Goal: Task Accomplishment & Management: Use online tool/utility

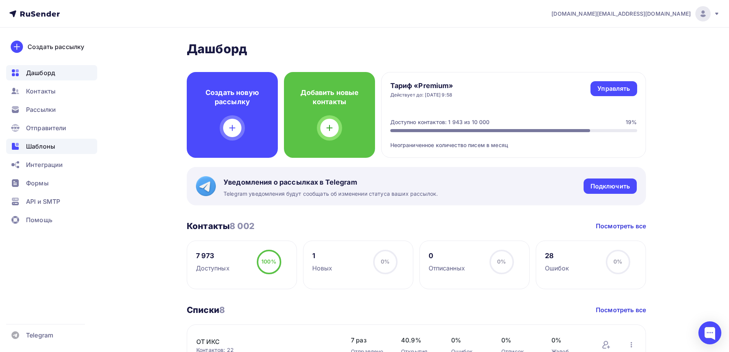
click at [41, 149] on span "Шаблоны" at bounding box center [40, 146] width 29 height 9
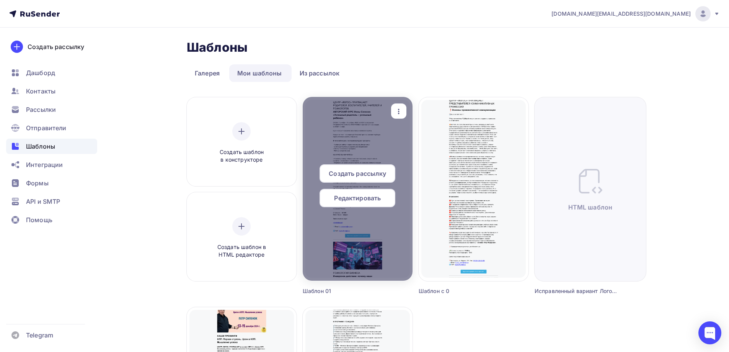
click at [362, 197] on span "Редактировать" at bounding box center [357, 197] width 47 height 9
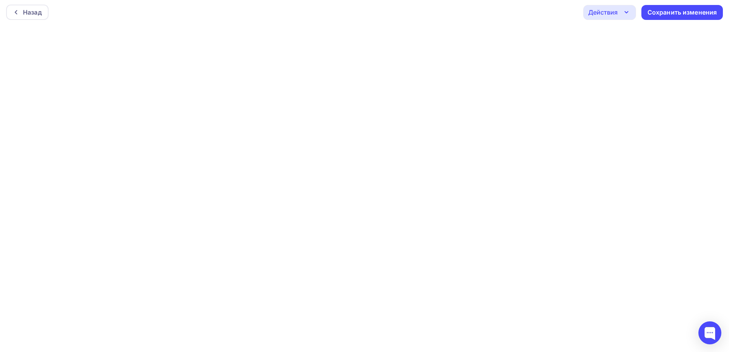
scroll to position [2, 0]
click at [664, 11] on div "Сохранить изменения" at bounding box center [682, 12] width 70 height 9
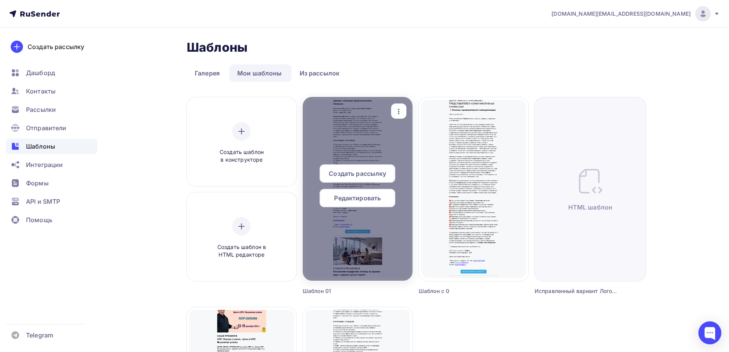
click at [400, 114] on icon "button" at bounding box center [398, 111] width 9 height 9
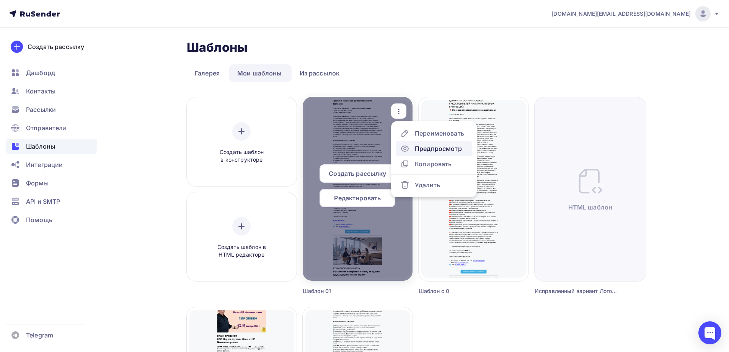
click at [426, 146] on div "Предпросмотр" at bounding box center [438, 148] width 47 height 9
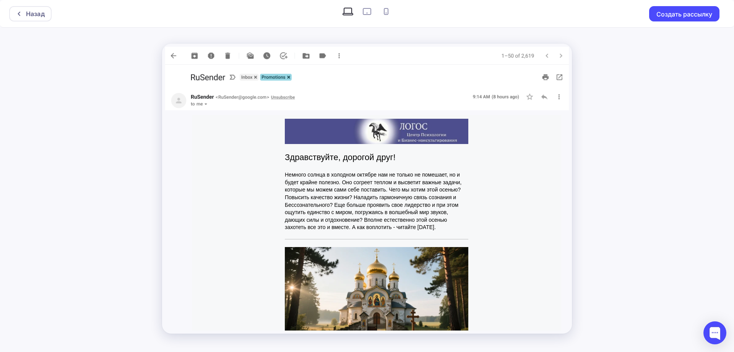
click at [447, 131] on img at bounding box center [377, 131] width 184 height 25
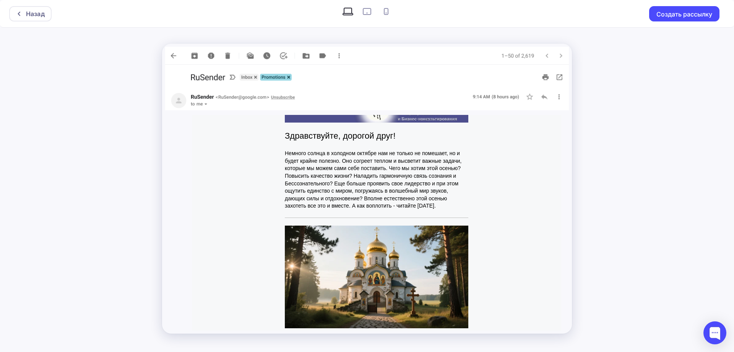
scroll to position [153, 0]
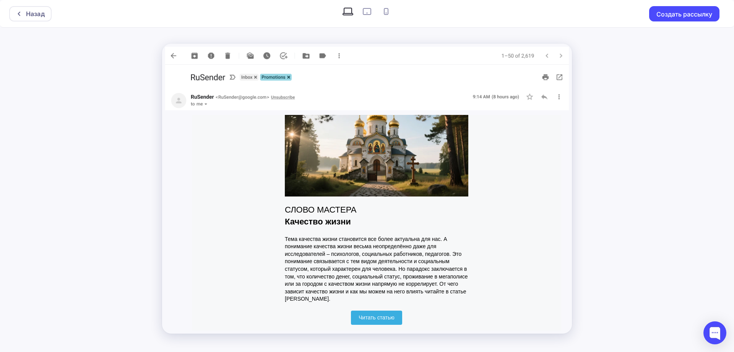
click at [440, 159] on img at bounding box center [377, 145] width 184 height 103
click at [378, 315] on span "Читать статью" at bounding box center [377, 317] width 36 height 6
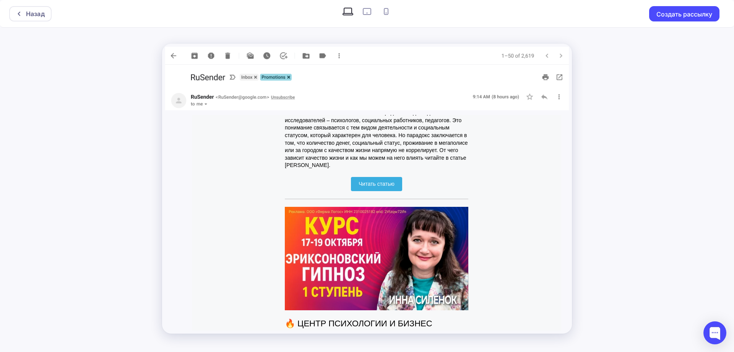
scroll to position [383, 0]
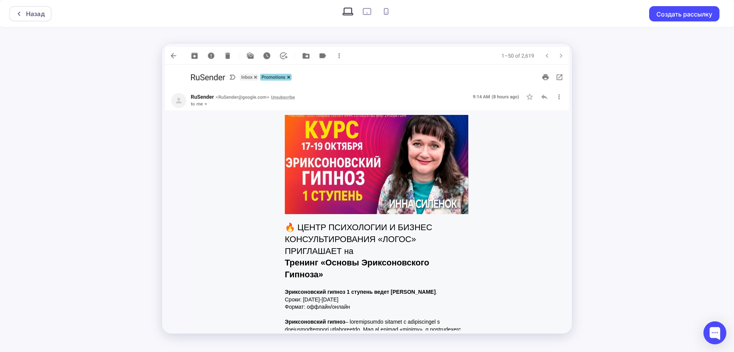
click at [445, 187] on img at bounding box center [377, 162] width 184 height 103
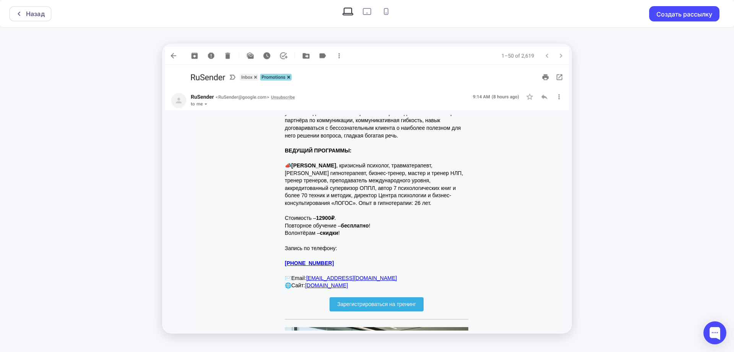
scroll to position [918, 0]
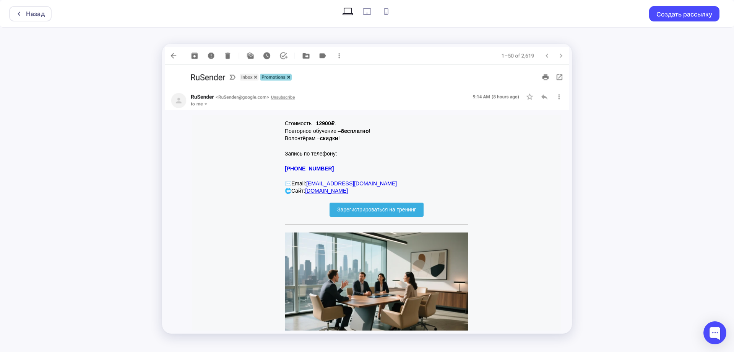
click at [413, 212] on span "Зарегистрироваться на тренинг" at bounding box center [376, 209] width 79 height 6
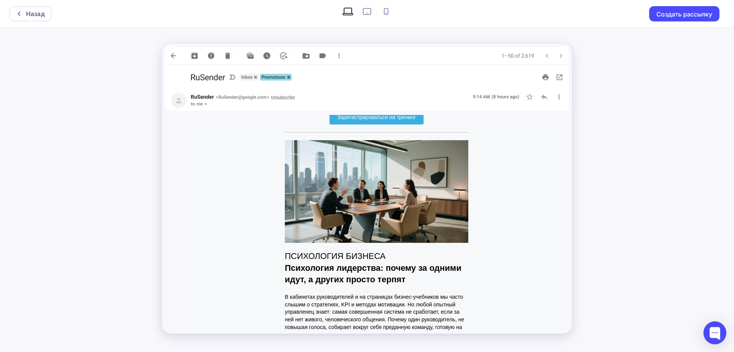
scroll to position [1033, 0]
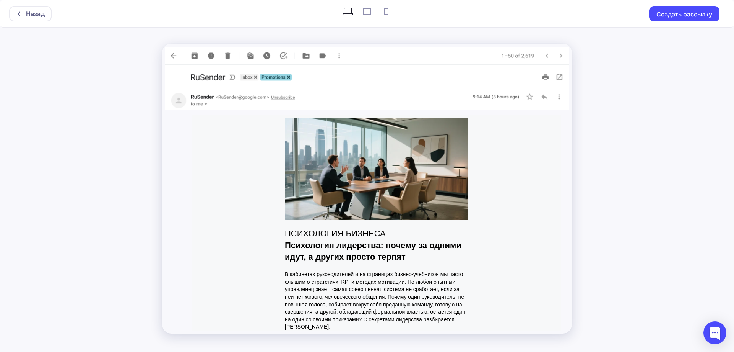
click at [454, 194] on img at bounding box center [377, 168] width 184 height 103
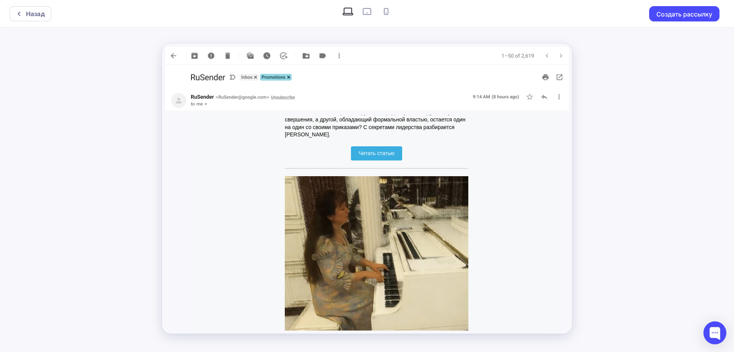
scroll to position [1262, 0]
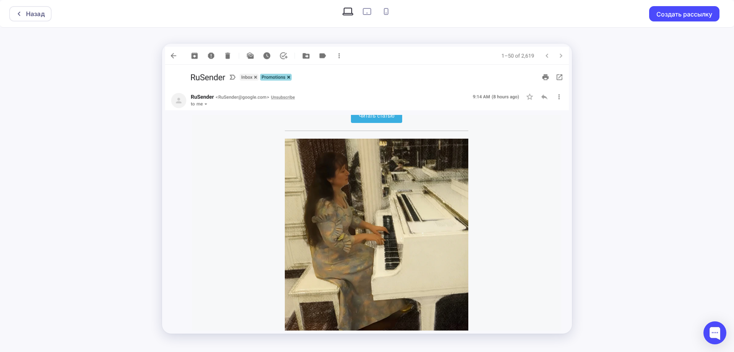
click at [399, 122] on span "Читать статью" at bounding box center [376, 116] width 51 height 14
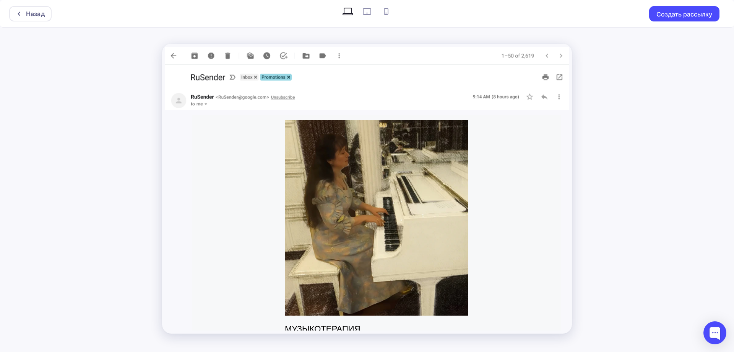
scroll to position [1301, 0]
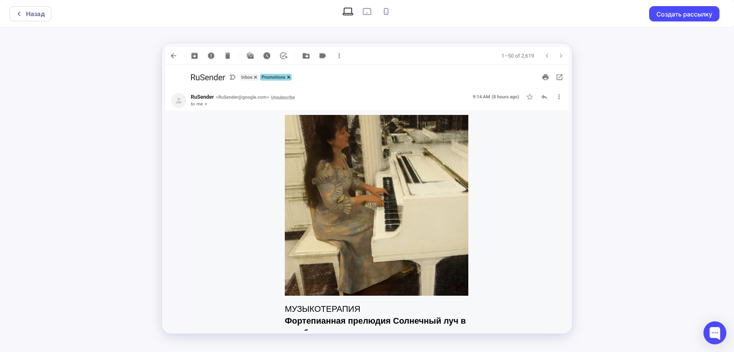
click at [442, 164] on img at bounding box center [377, 197] width 184 height 195
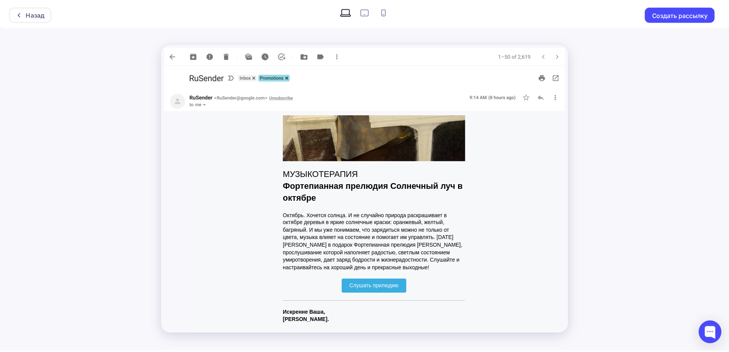
scroll to position [1505, 0]
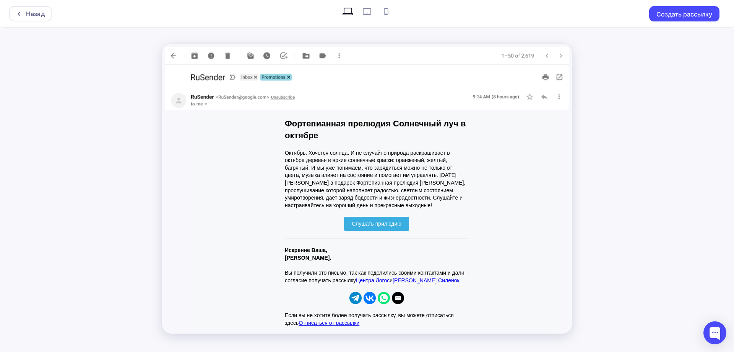
click at [401, 224] on span "Слушать прилюдию" at bounding box center [376, 224] width 65 height 14
click at [36, 17] on div "Назад" at bounding box center [35, 13] width 19 height 9
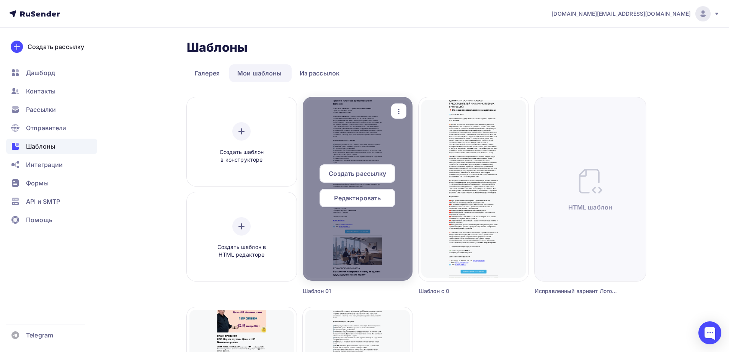
click at [361, 197] on span "Редактировать" at bounding box center [357, 197] width 47 height 9
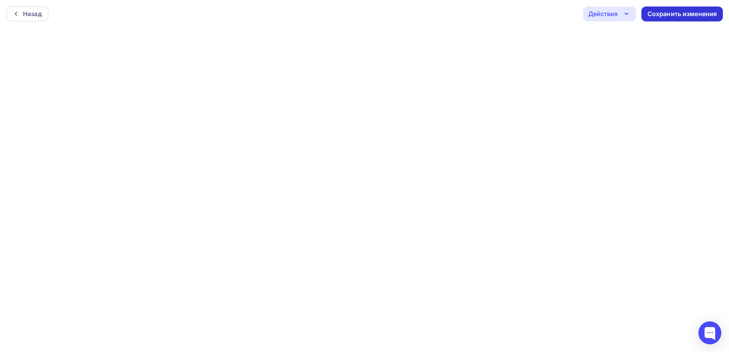
click at [664, 15] on div "Сохранить изменения" at bounding box center [682, 14] width 70 height 9
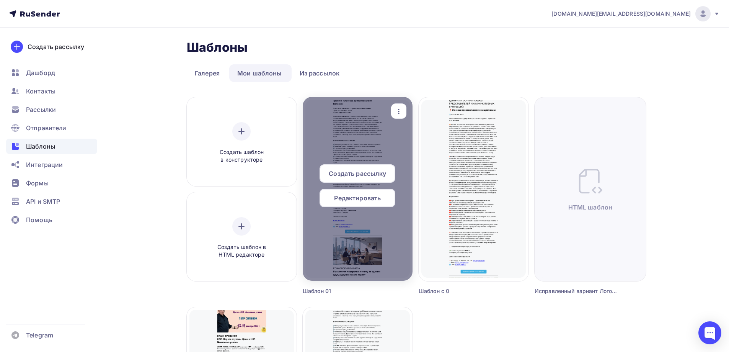
click at [400, 112] on icon "button" at bounding box center [398, 111] width 9 height 9
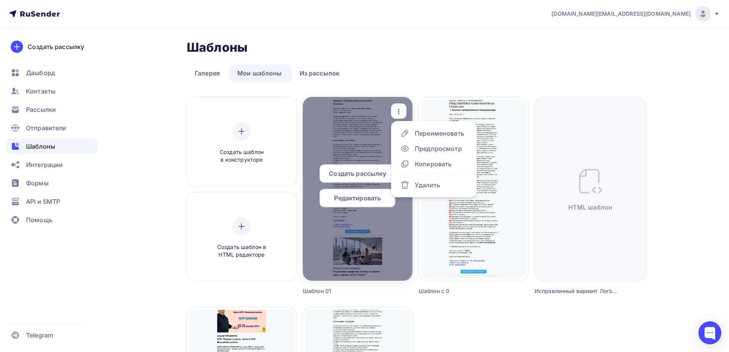
click at [366, 171] on span "Создать рассылку" at bounding box center [357, 173] width 57 height 9
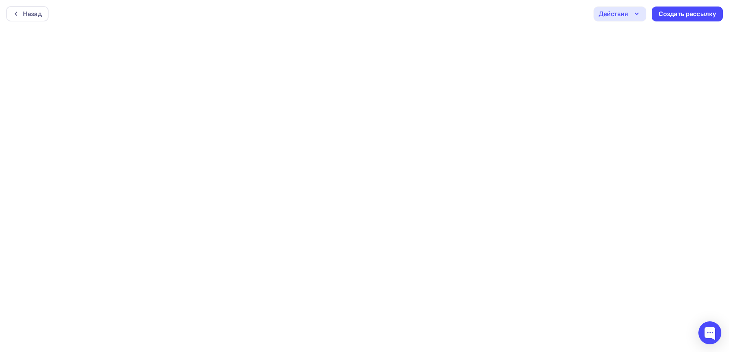
click at [637, 17] on icon "button" at bounding box center [636, 13] width 9 height 9
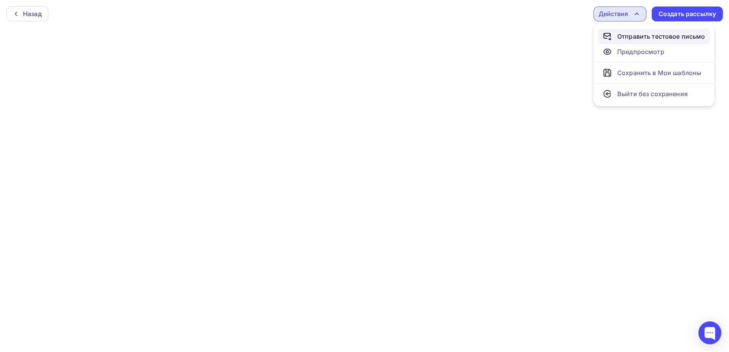
click at [631, 37] on div "Отправить тестовое письмо" at bounding box center [661, 36] width 88 height 9
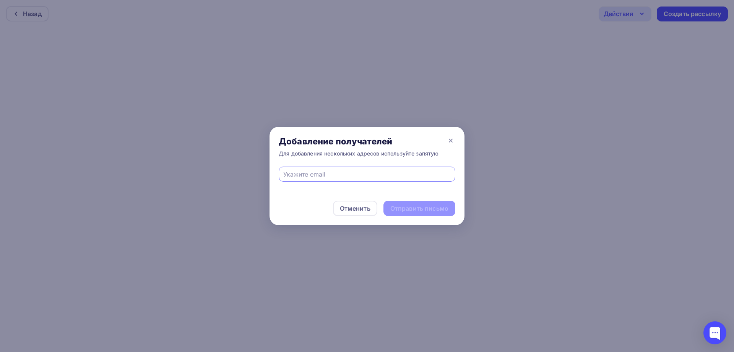
click at [351, 173] on input "text" at bounding box center [367, 173] width 168 height 9
paste input "[EMAIL_ADDRESS][DOMAIN_NAME]"
type input "[EMAIL_ADDRESS][DOMAIN_NAME]"
click at [408, 210] on div "Отправить письмо" at bounding box center [420, 208] width 58 height 9
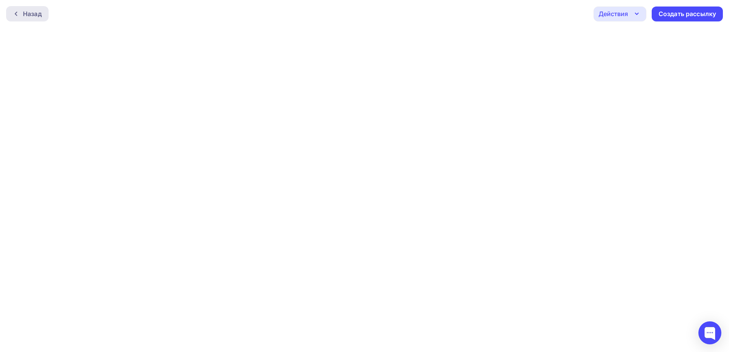
click at [31, 15] on div "Назад" at bounding box center [32, 13] width 19 height 9
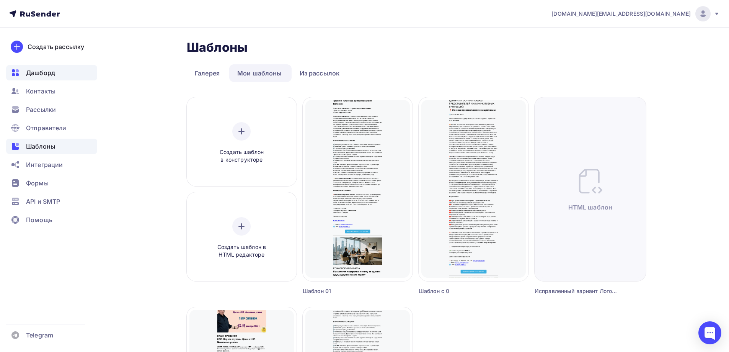
click at [52, 75] on span "Дашборд" at bounding box center [40, 72] width 29 height 9
